Goal: Information Seeking & Learning: Learn about a topic

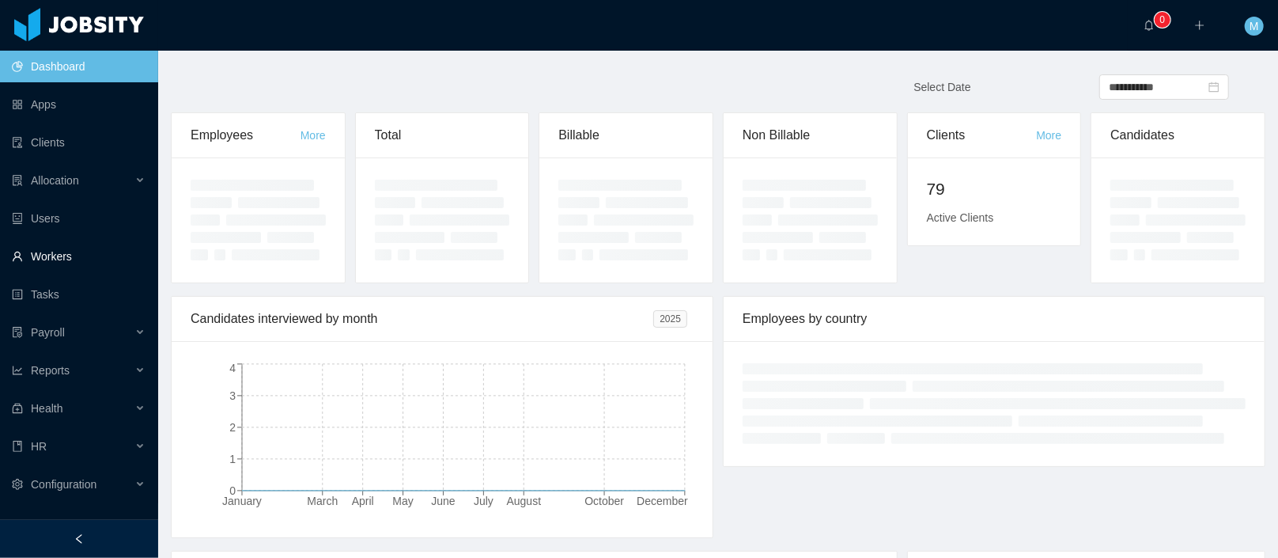
click at [49, 241] on link "Workers" at bounding box center [79, 256] width 134 height 32
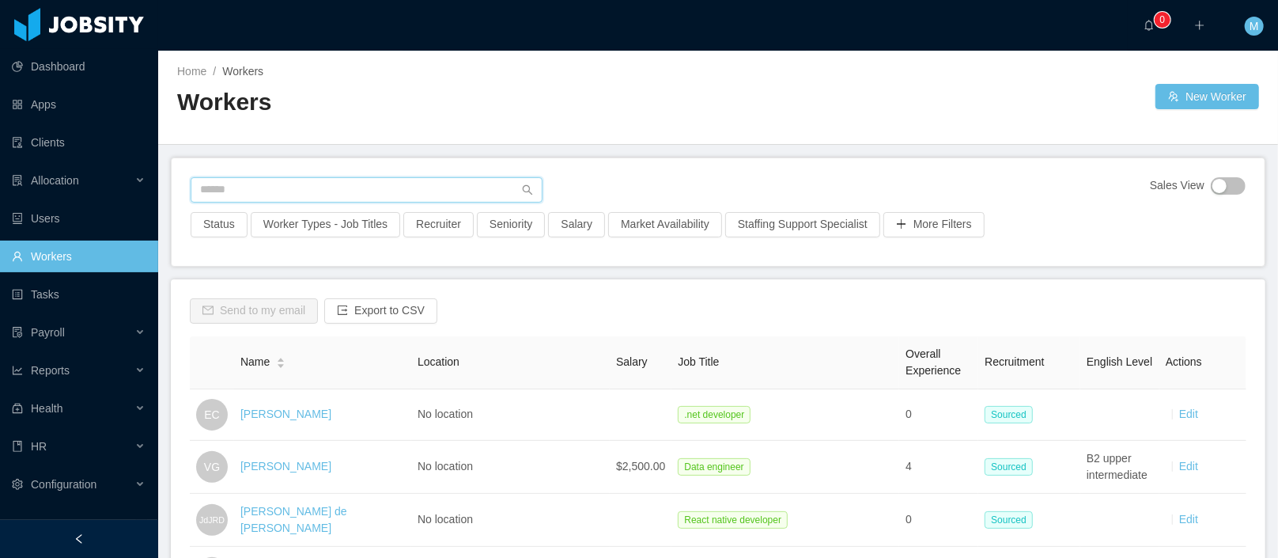
click at [246, 182] on input "text" at bounding box center [367, 189] width 352 height 25
paste input "**********"
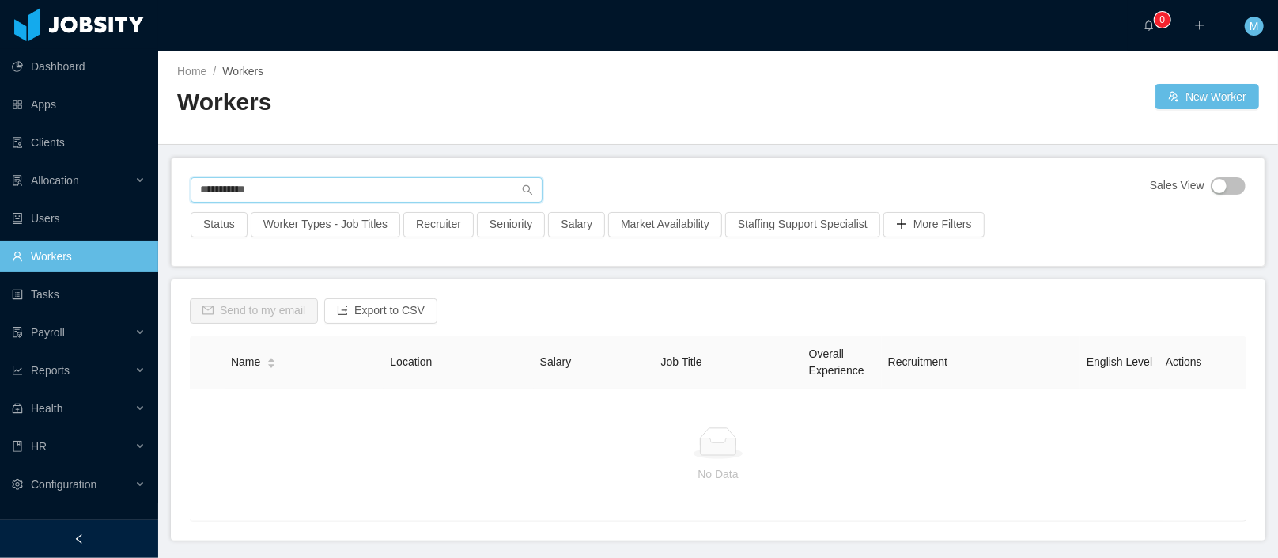
click at [249, 189] on input "**********" at bounding box center [367, 189] width 352 height 25
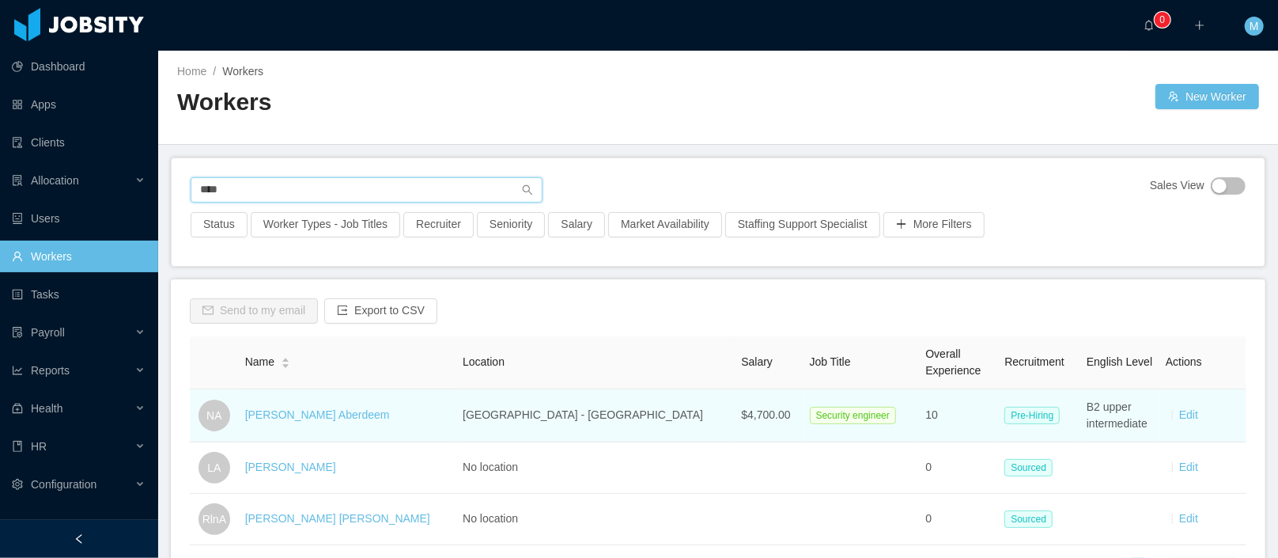
scroll to position [127, 0]
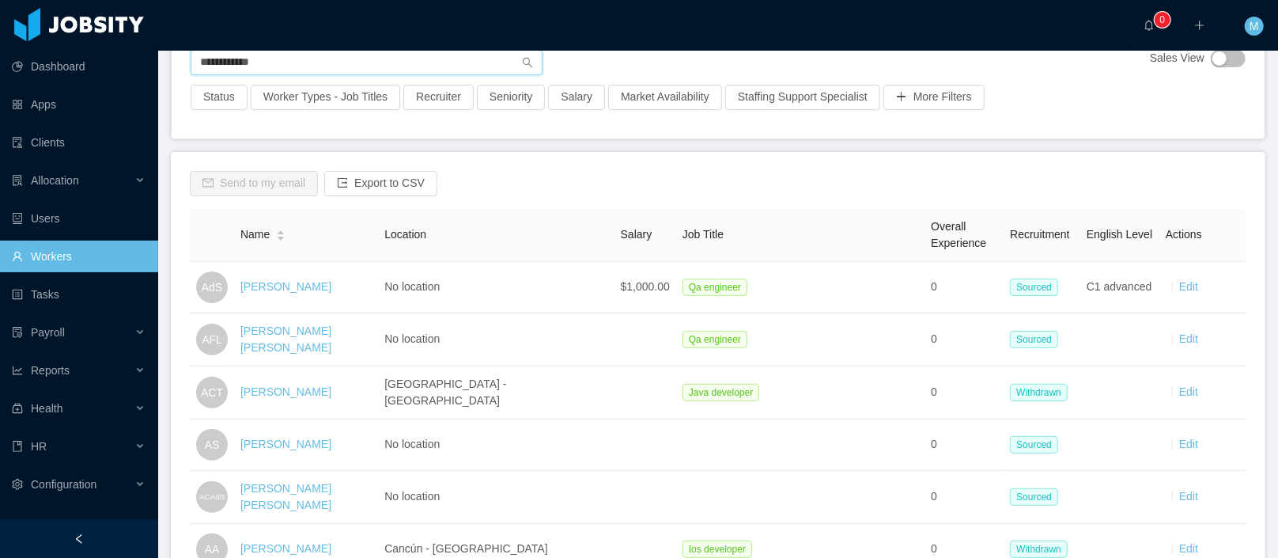
type input "**********"
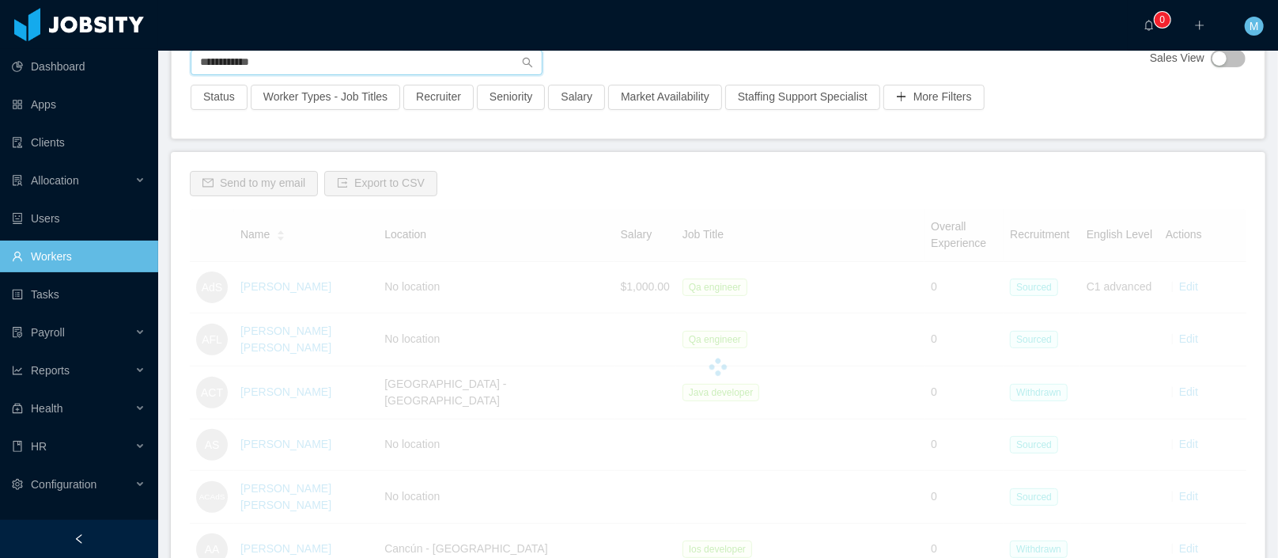
scroll to position [25, 0]
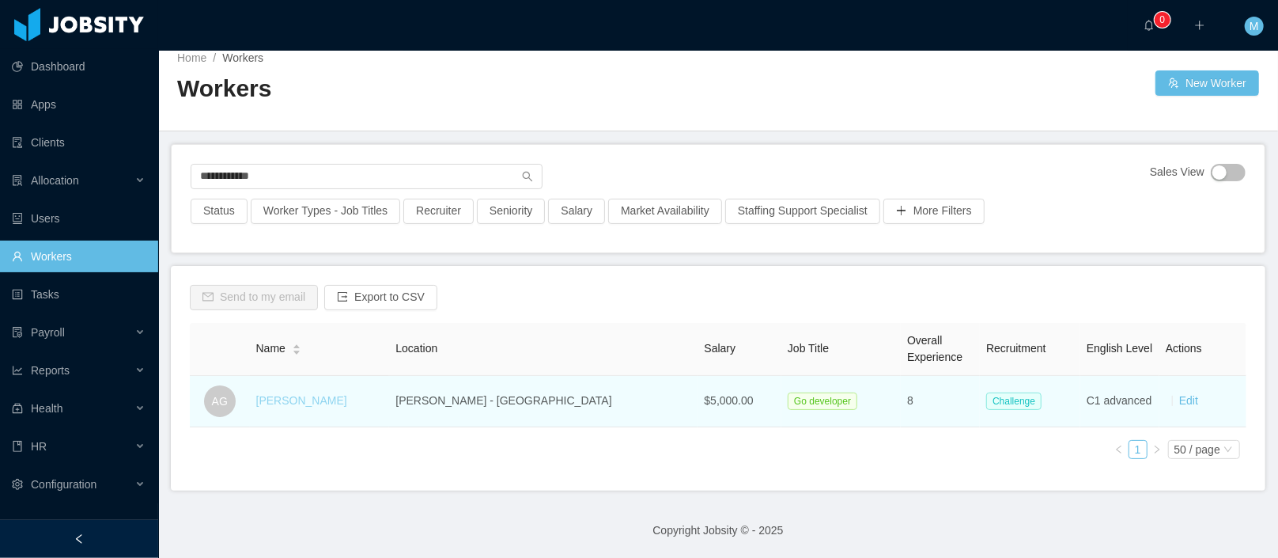
click at [309, 394] on link "Abner García" at bounding box center [301, 400] width 91 height 13
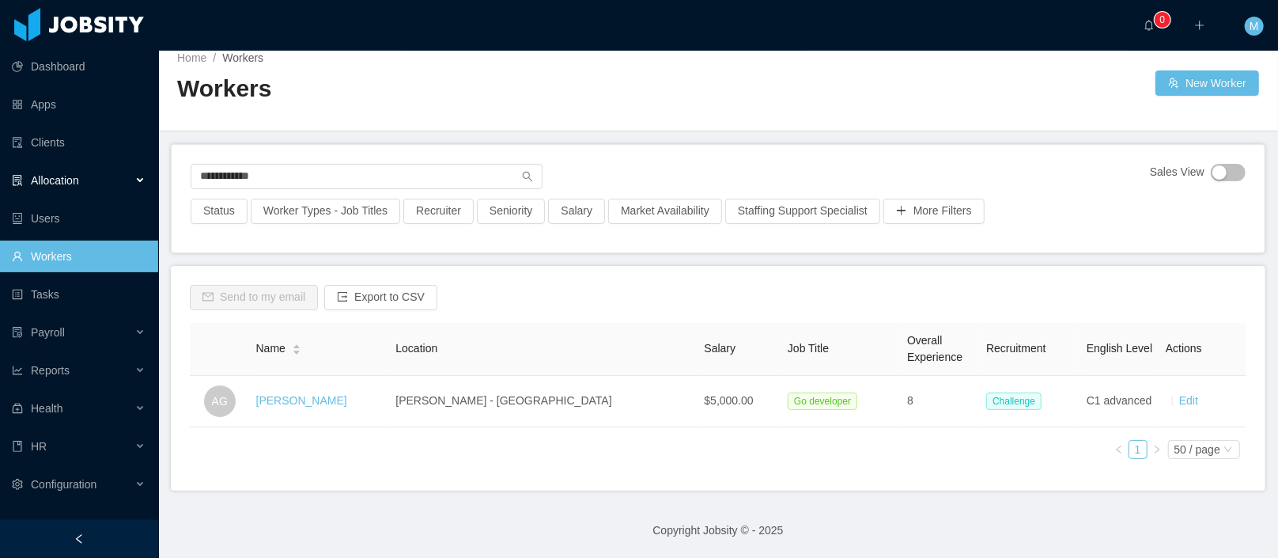
click at [66, 179] on span "Allocation" at bounding box center [55, 180] width 48 height 13
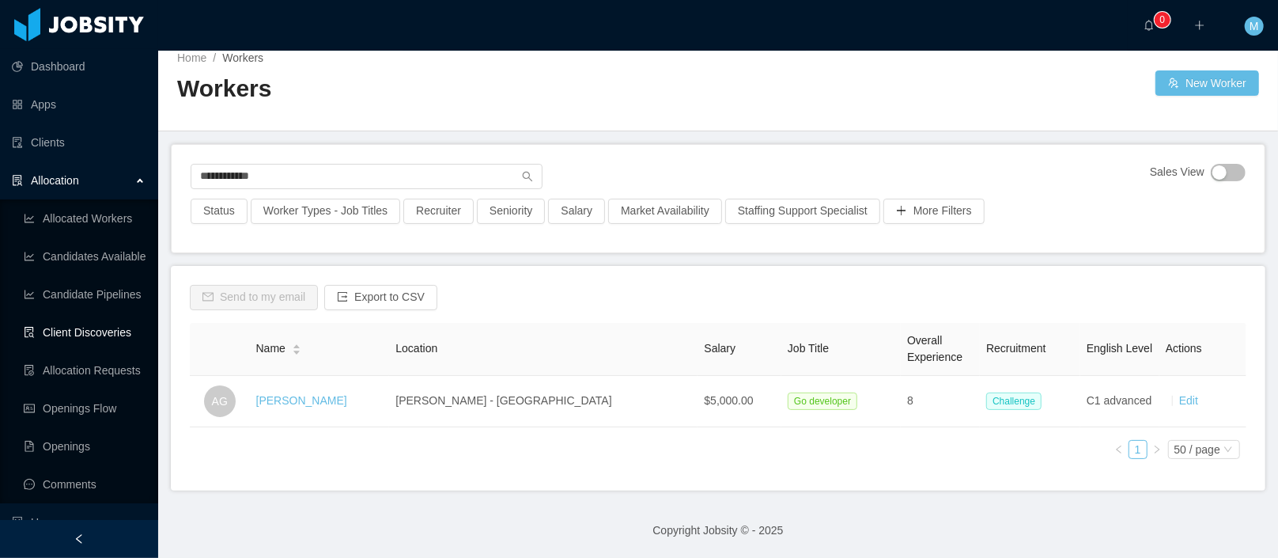
drag, startPoint x: 97, startPoint y: 334, endPoint x: 122, endPoint y: 328, distance: 25.9
click at [97, 334] on link "Client Discoveries" at bounding box center [85, 332] width 122 height 32
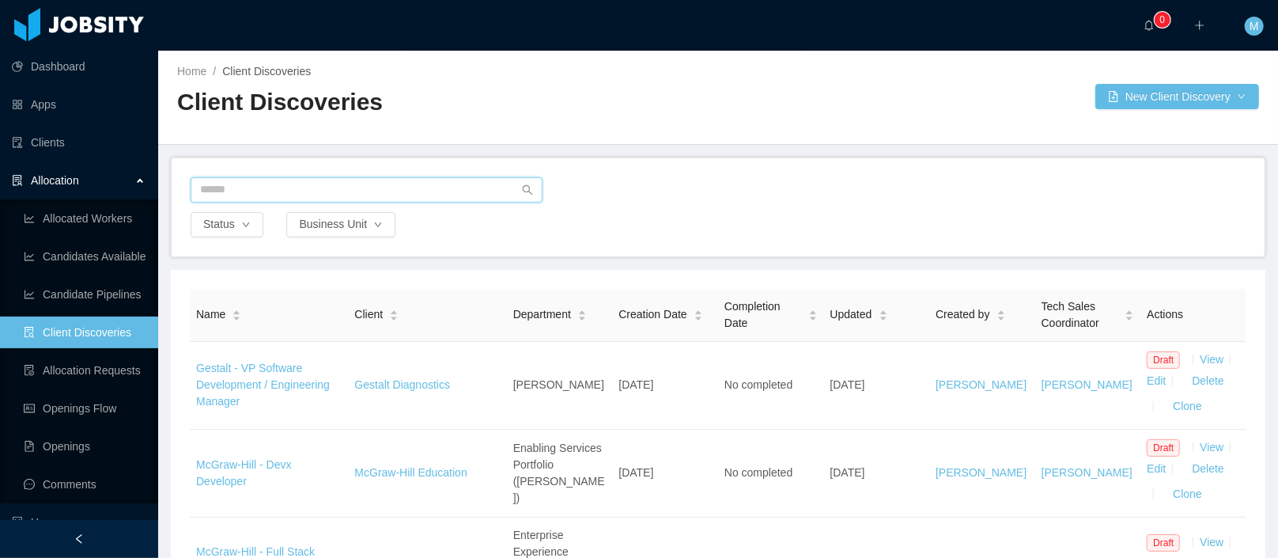
click at [266, 183] on input "text" at bounding box center [367, 189] width 352 height 25
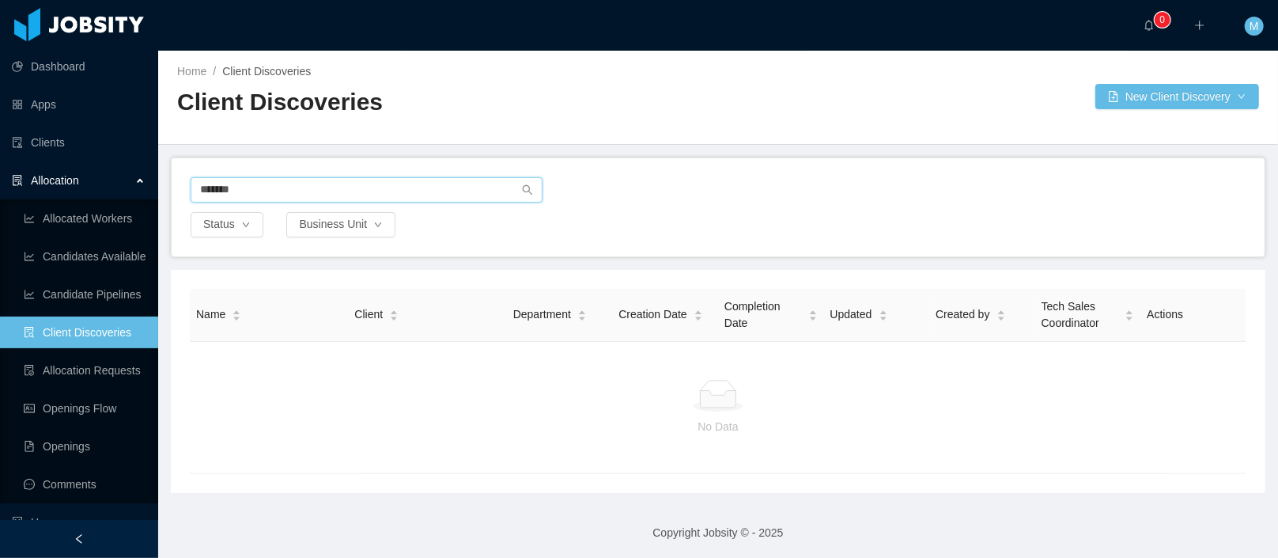
type input "*******"
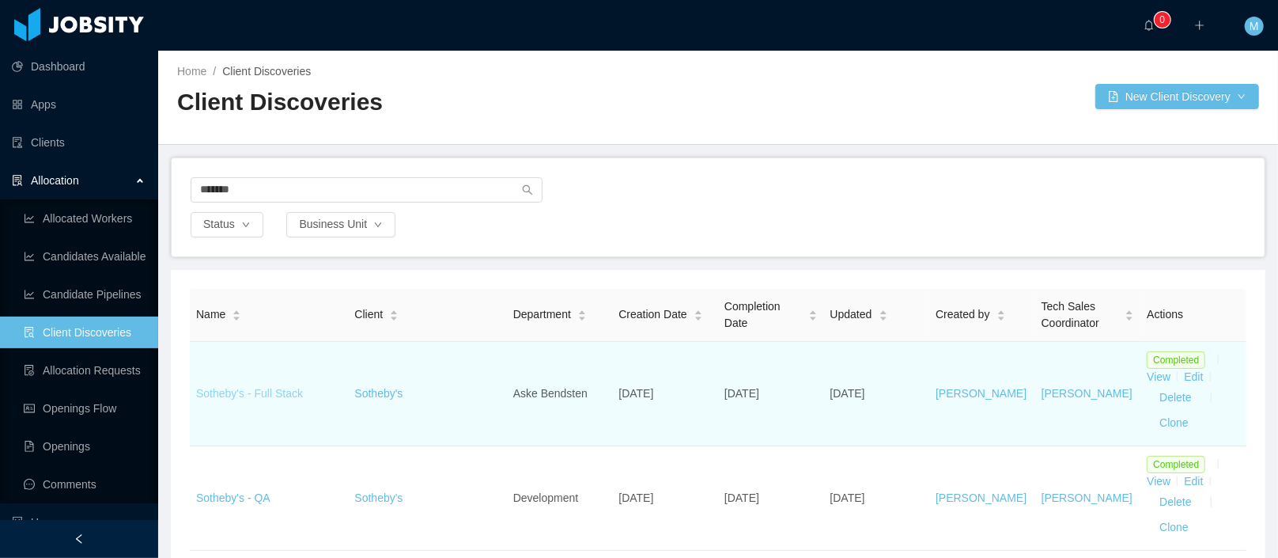
click at [259, 394] on link "Sotheby's - Full Stack" at bounding box center [249, 393] width 107 height 13
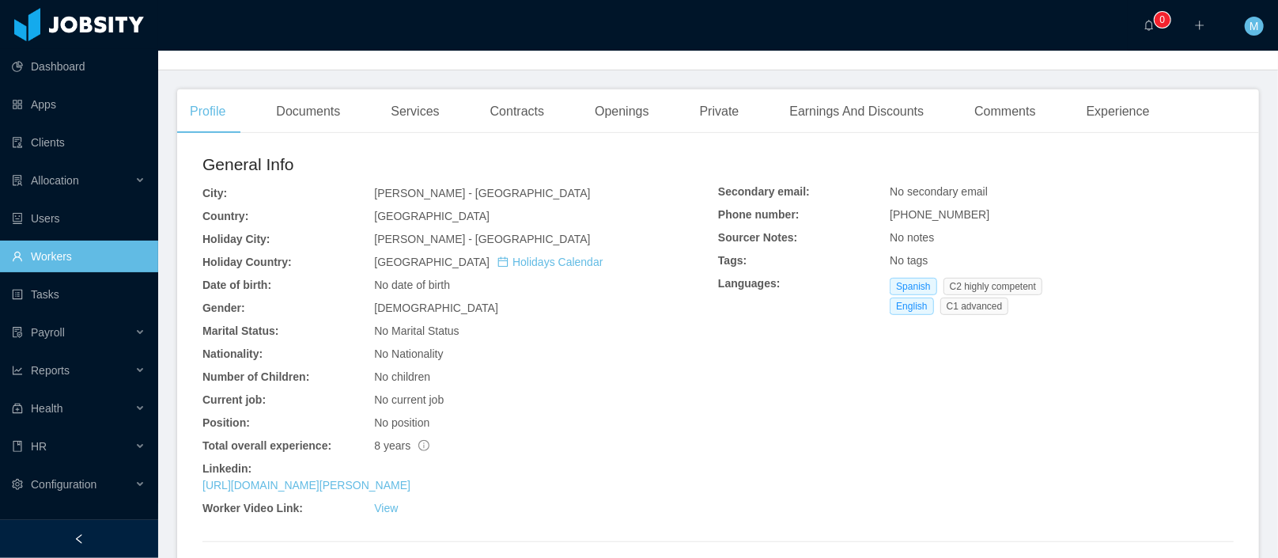
scroll to position [217, 0]
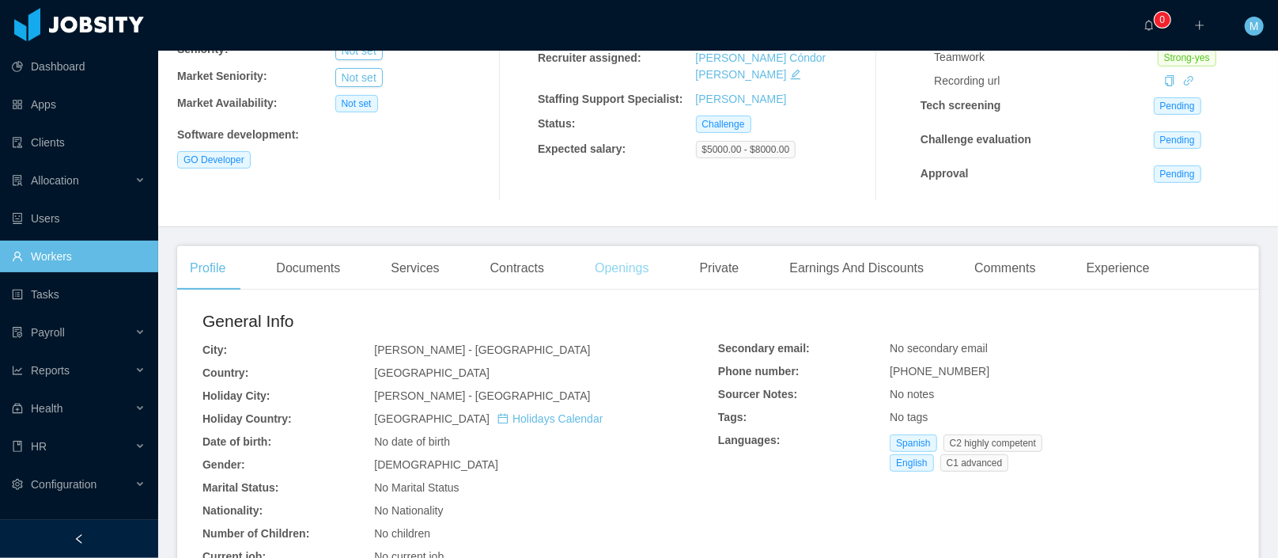
click at [646, 264] on div "Openings" at bounding box center [622, 268] width 80 height 44
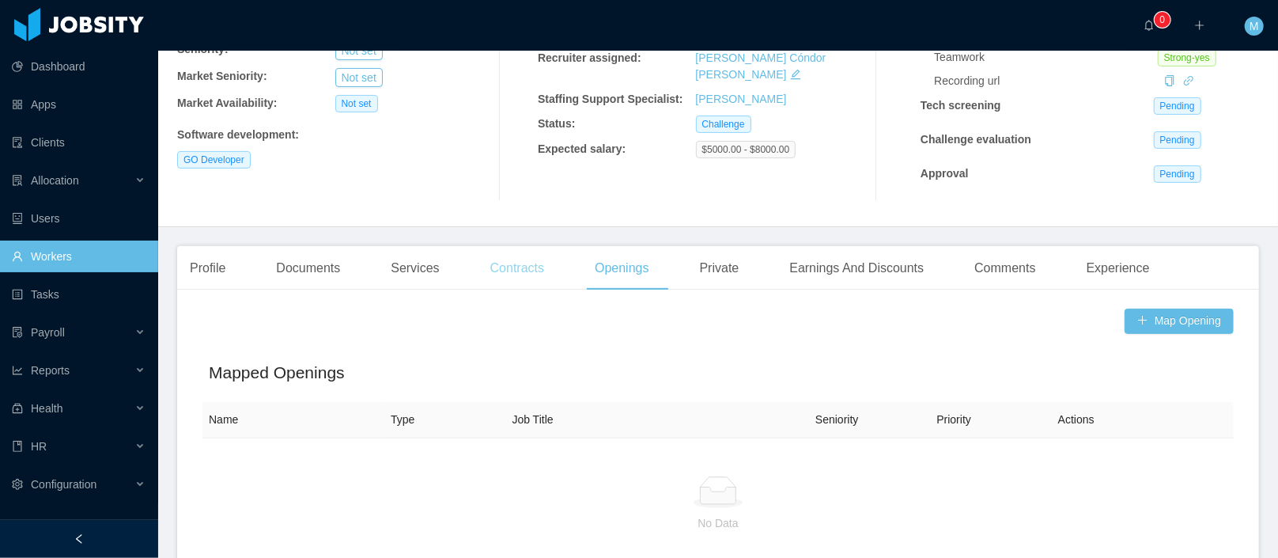
click at [527, 267] on div "Contracts" at bounding box center [517, 268] width 79 height 44
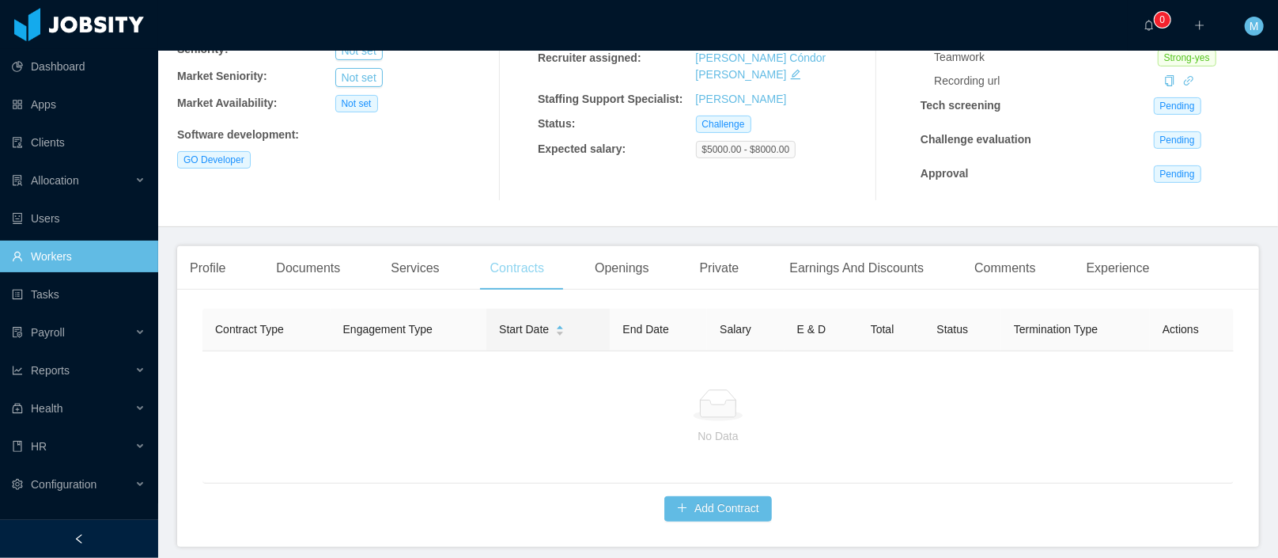
scroll to position [292, 0]
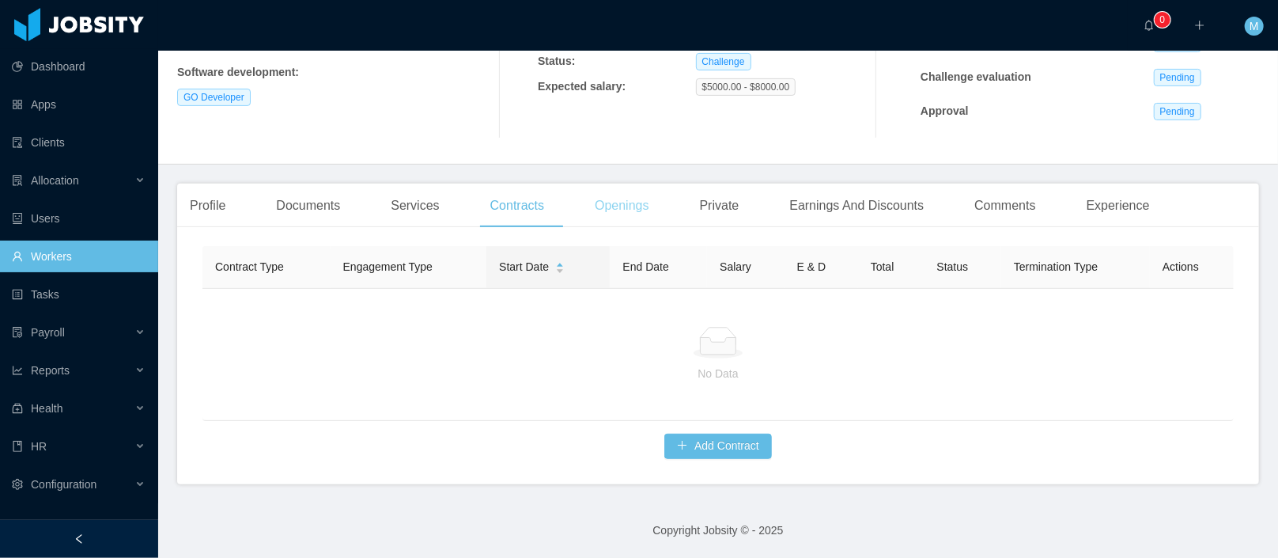
click at [652, 195] on div "Openings" at bounding box center [622, 206] width 80 height 44
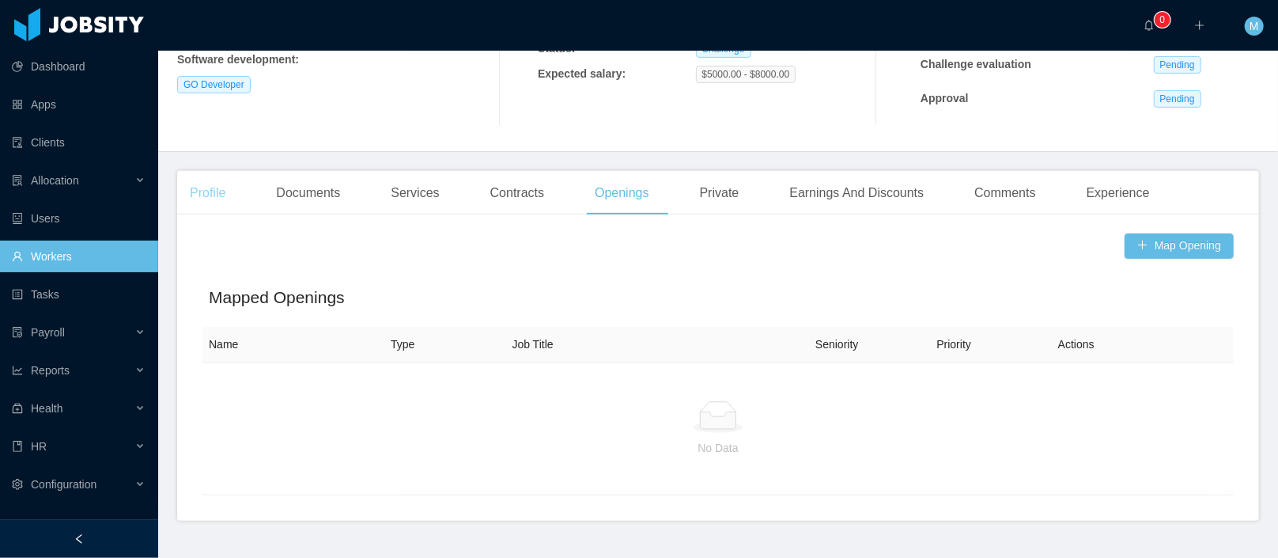
click at [212, 188] on div "Profile" at bounding box center [207, 193] width 61 height 44
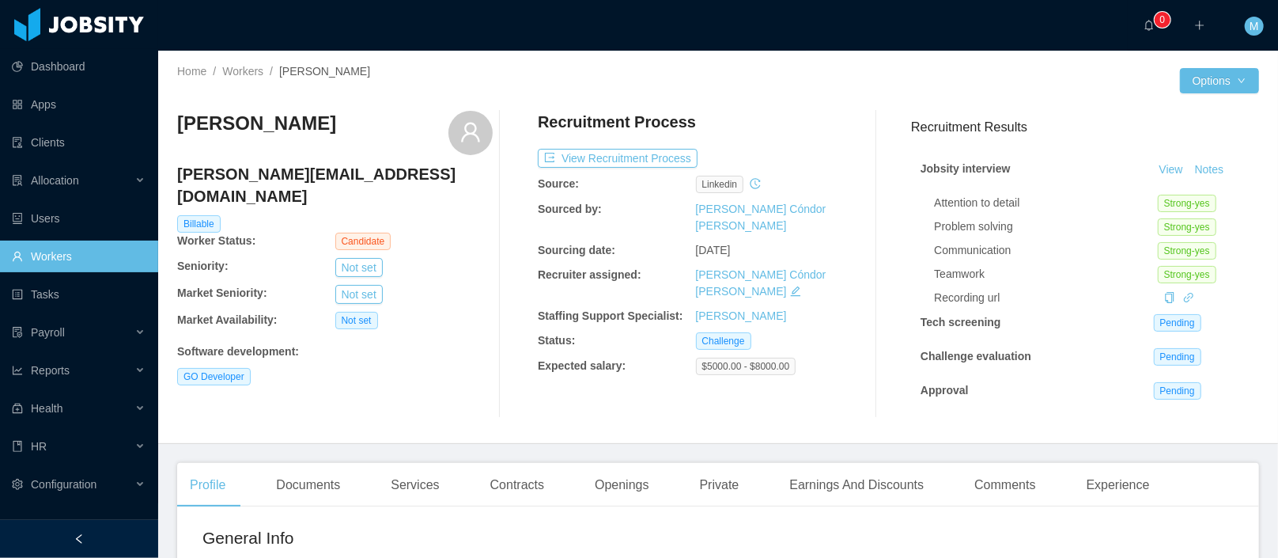
scroll to position [7, 0]
click at [1198, 161] on button "Notes" at bounding box center [1210, 170] width 42 height 19
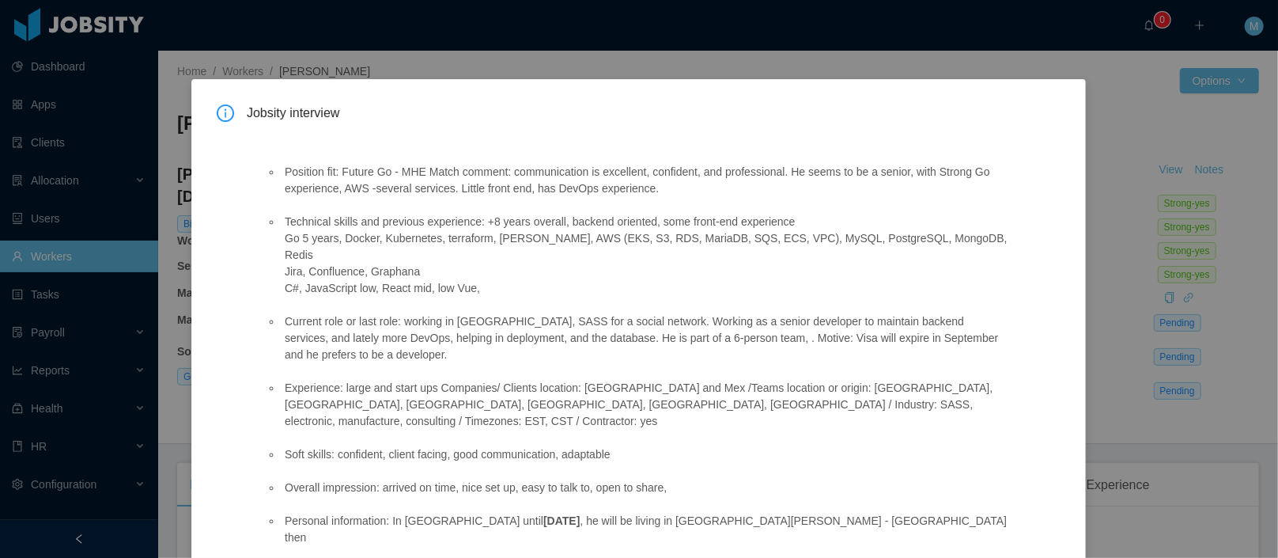
scroll to position [82, 0]
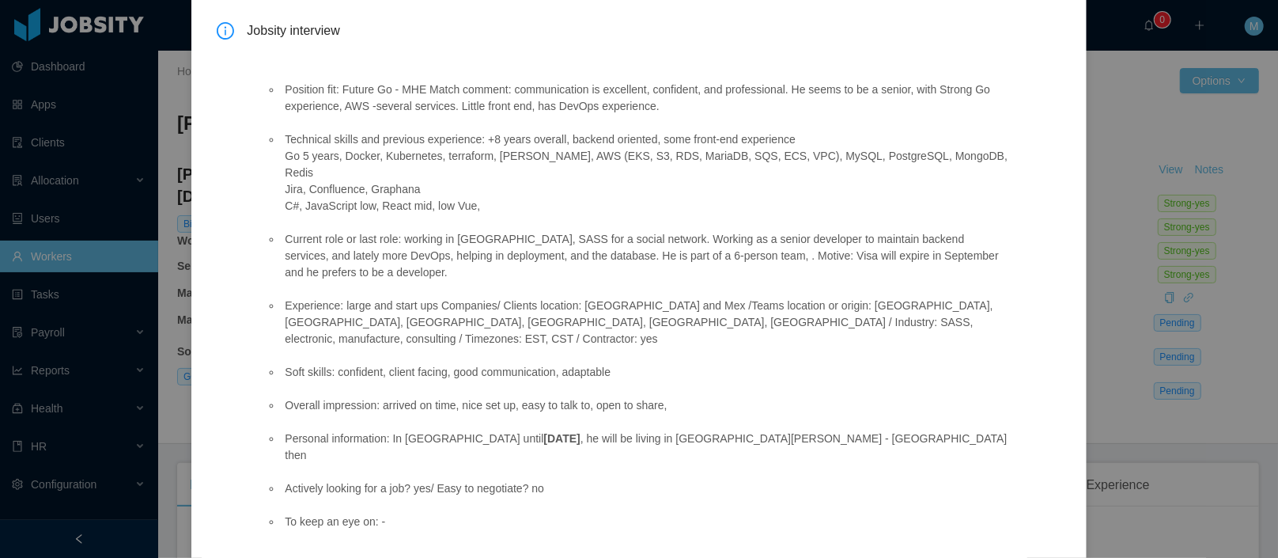
click at [460, 236] on li "Current role or last role: working in Canada, SASS for a social network. Workin…" at bounding box center [645, 256] width 726 height 50
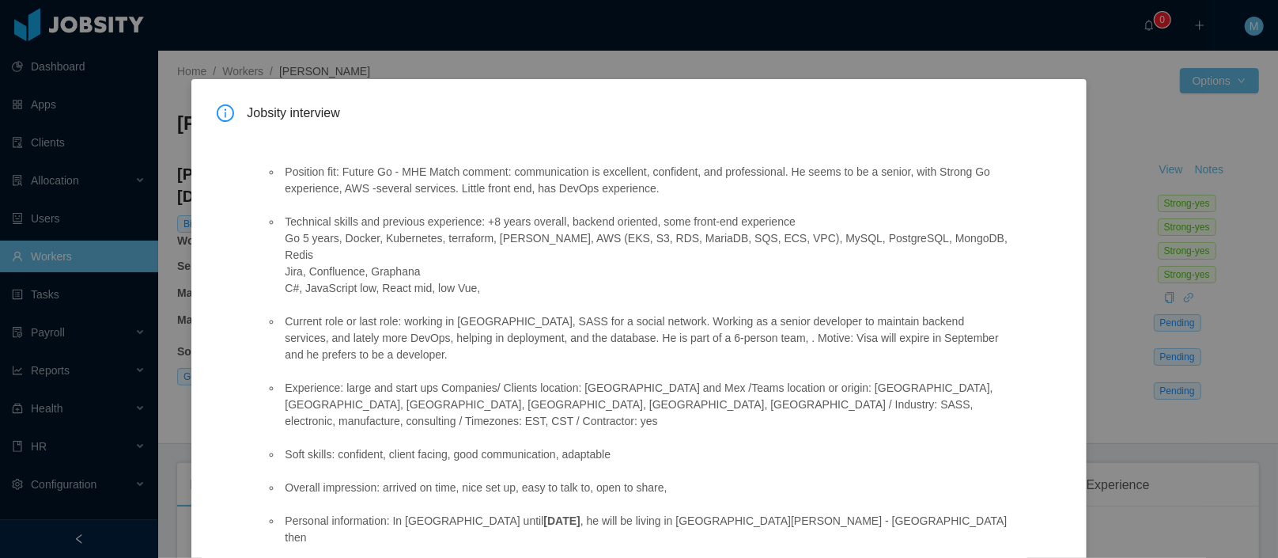
click at [380, 31] on div "Jobsity interview Position fit: Future Go - MHE Match comment: communication is…" at bounding box center [639, 279] width 1278 height 558
click at [1131, 109] on div "Jobsity interview Position fit: Future Go - MHE Match comment: communication is…" at bounding box center [639, 279] width 1278 height 558
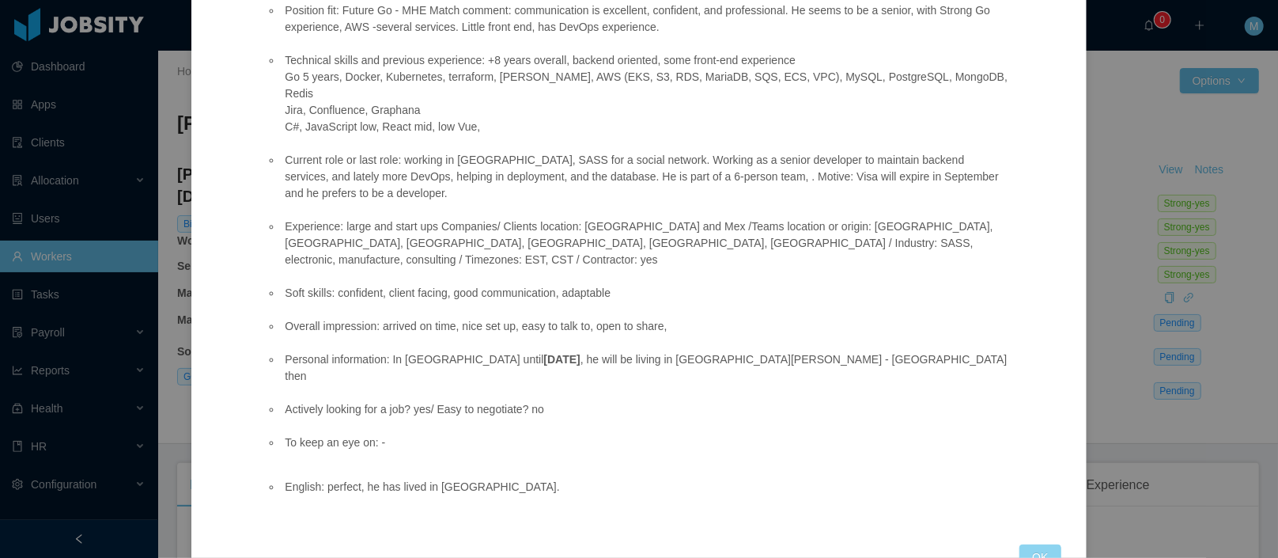
click at [1028, 544] on button "OK" at bounding box center [1040, 556] width 41 height 25
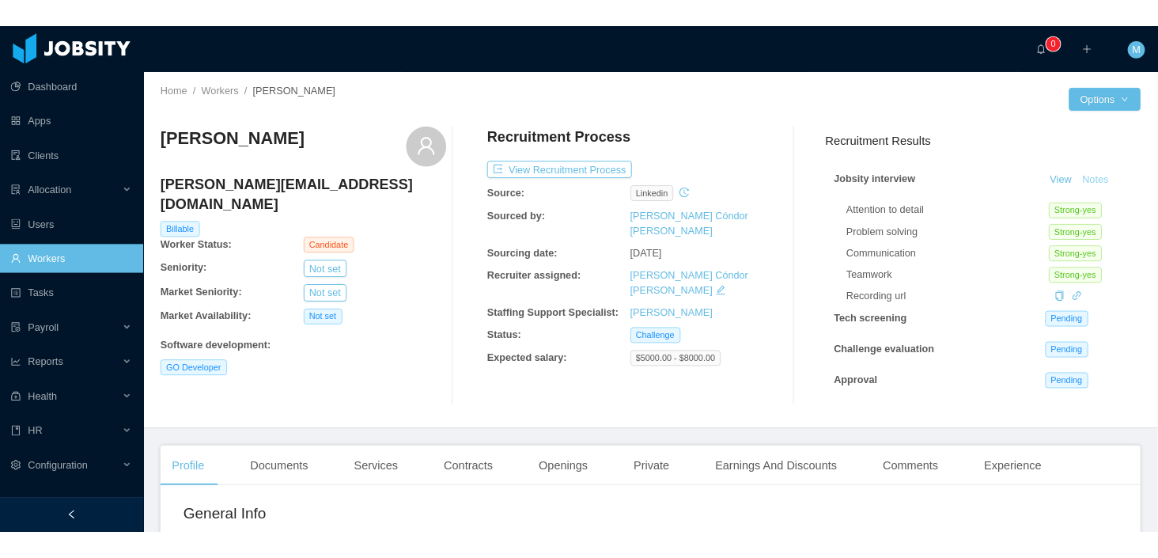
scroll to position [8, 0]
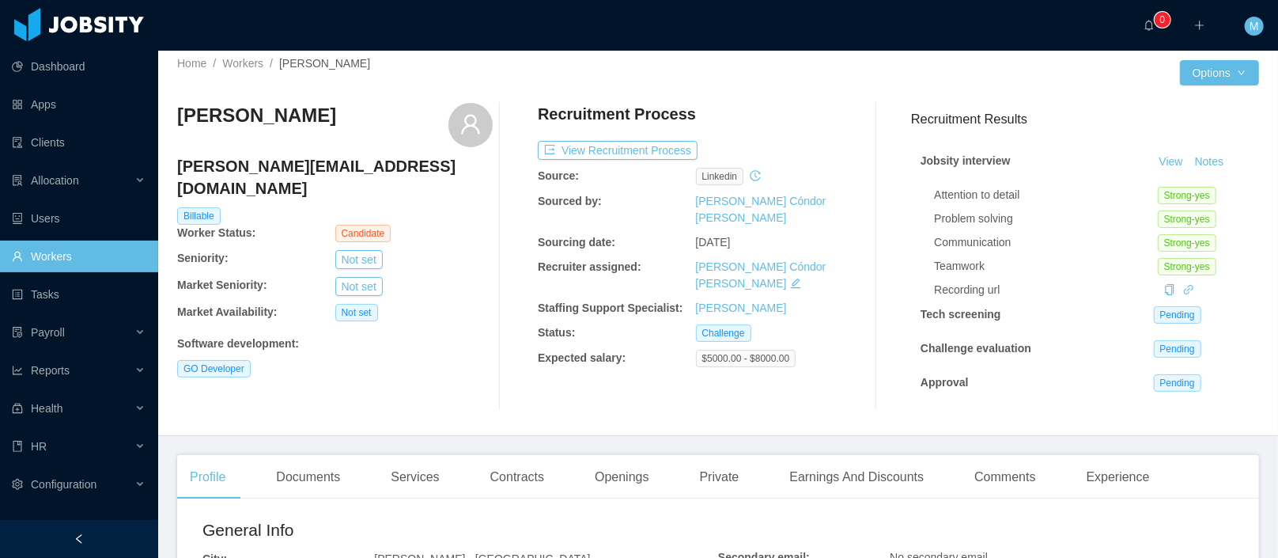
click at [778, 78] on div at bounding box center [949, 72] width 462 height 25
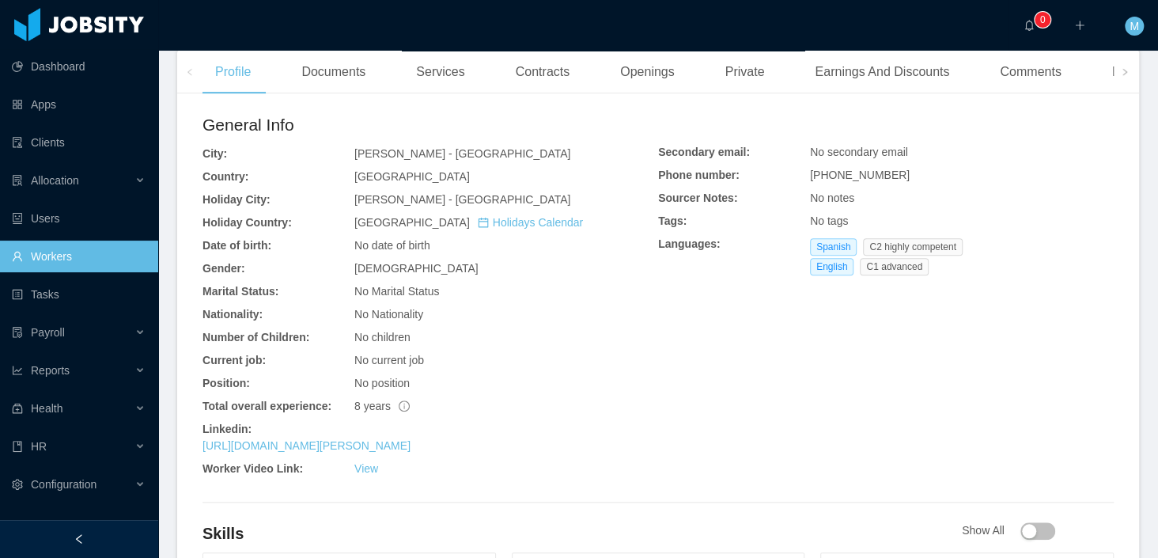
scroll to position [382, 0]
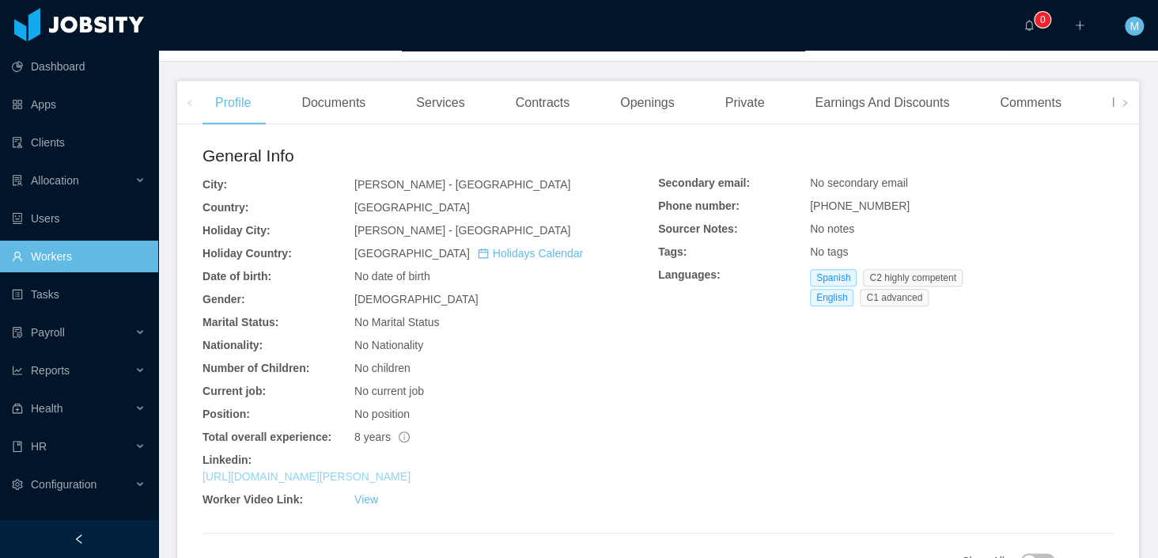
click at [338, 475] on link "https://www.linkedin.com/in/abner-garcia-ruiz" at bounding box center [307, 476] width 208 height 13
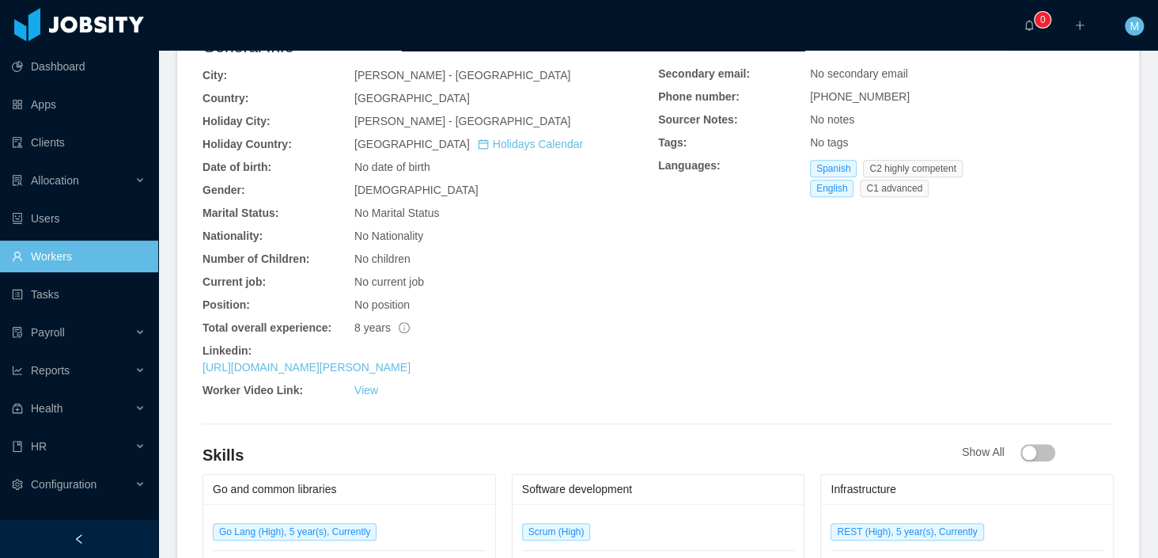
click at [521, 298] on div "No position" at bounding box center [506, 305] width 304 height 17
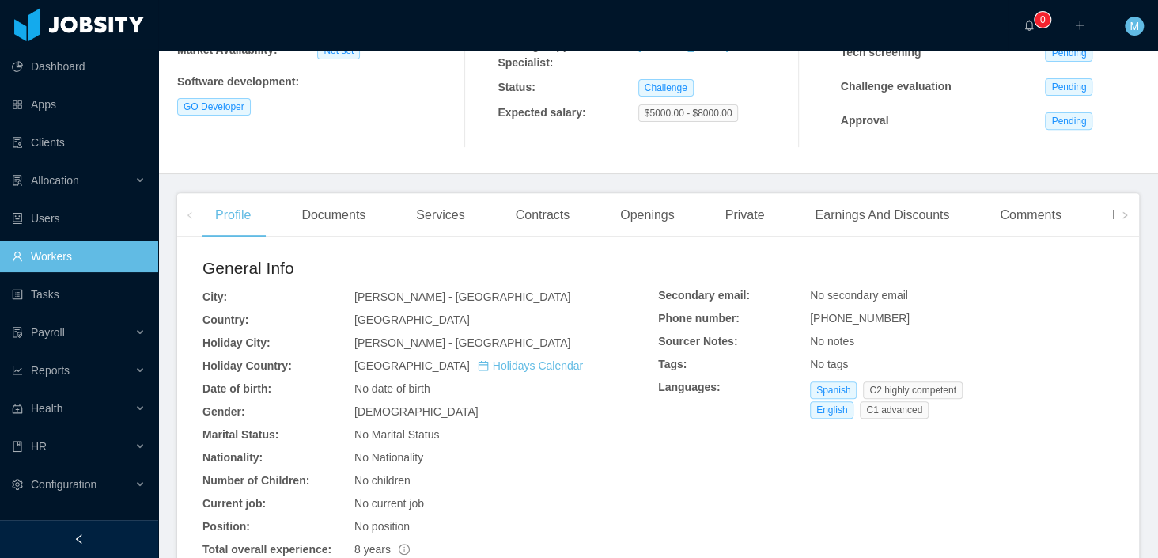
scroll to position [0, 0]
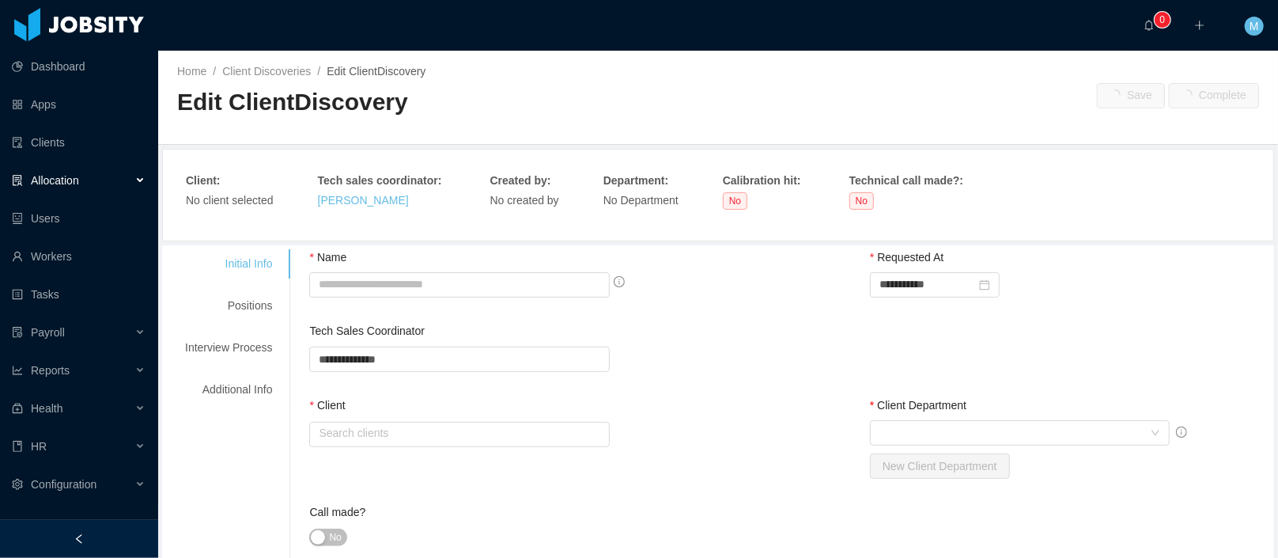
type input "**********"
type input "******"
type input "*"
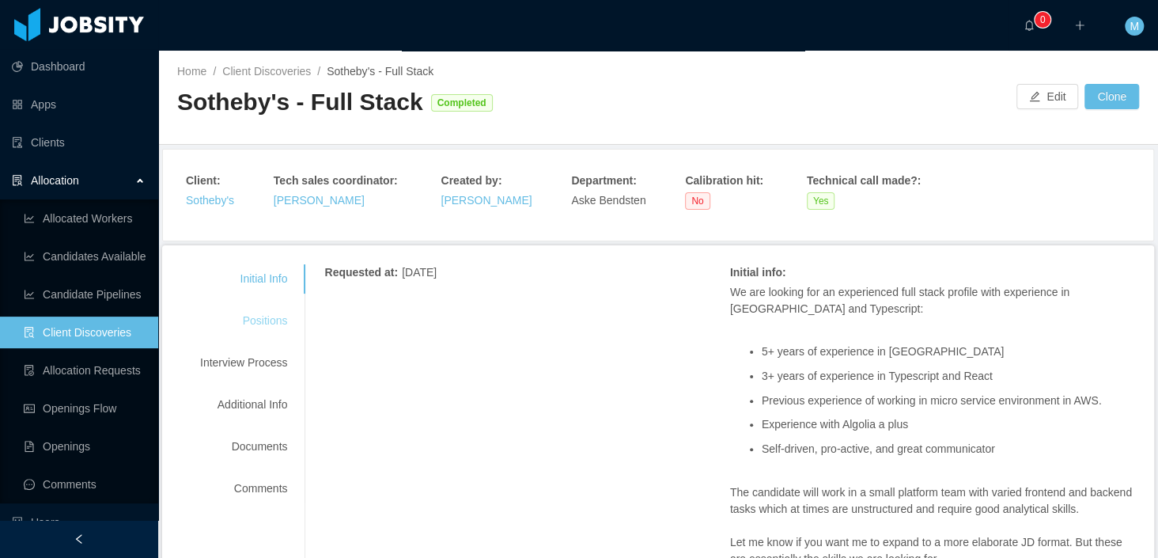
click at [273, 320] on div "Positions" at bounding box center [243, 320] width 125 height 29
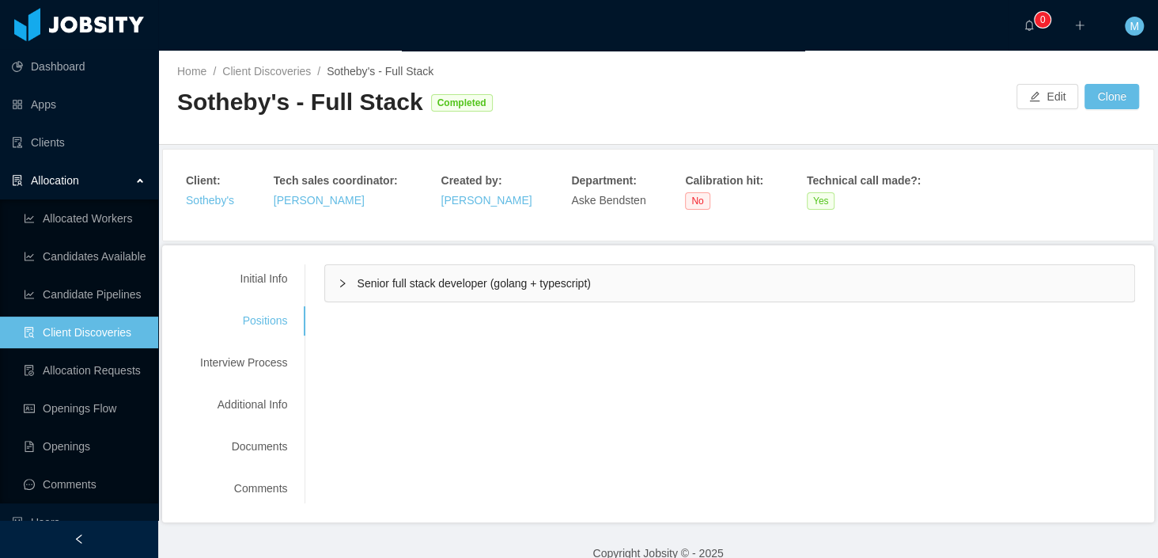
click at [442, 284] on span "Senior full stack developer (golang + typescript)" at bounding box center [473, 283] width 233 height 13
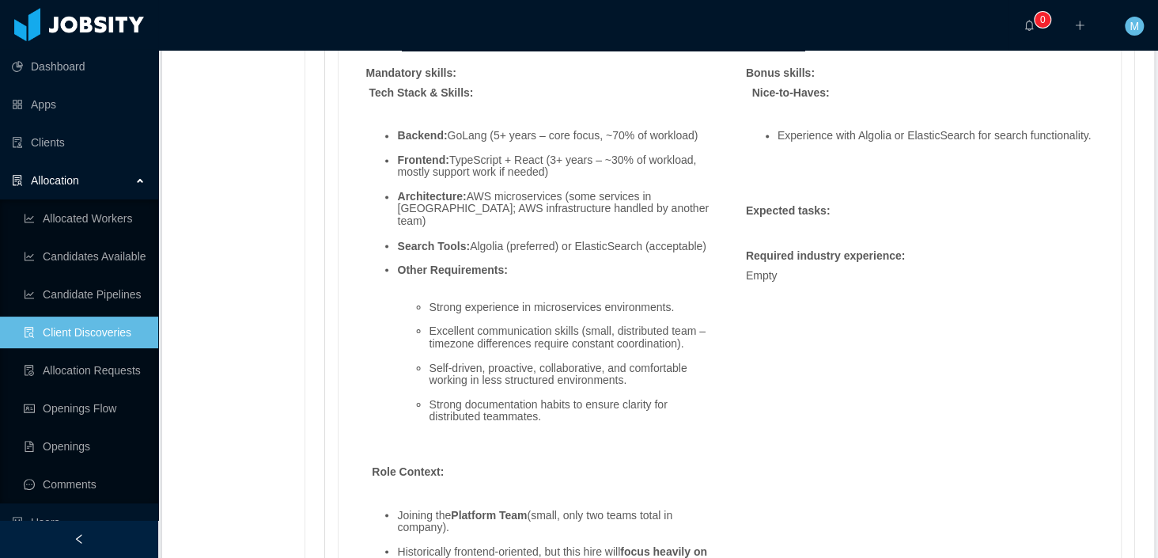
scroll to position [1331, 0]
